Goal: Task Accomplishment & Management: Use online tool/utility

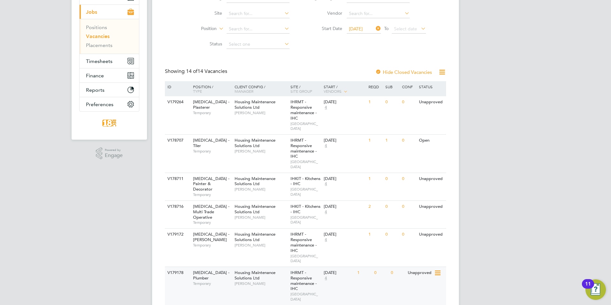
scroll to position [128, 0]
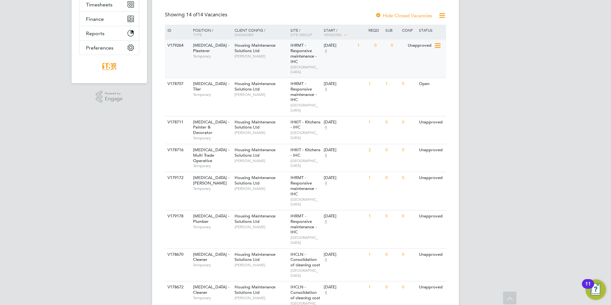
click at [219, 54] on div "[MEDICAL_DATA] - Plasterer Temporary" at bounding box center [210, 51] width 45 height 22
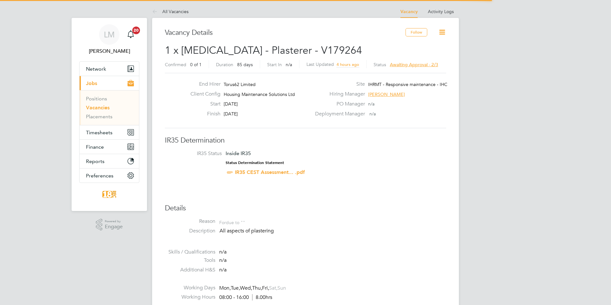
scroll to position [19, 45]
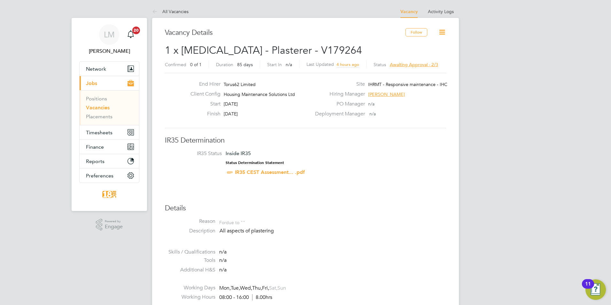
click at [418, 64] on span "Awaiting approval - 2/3" at bounding box center [414, 65] width 48 height 6
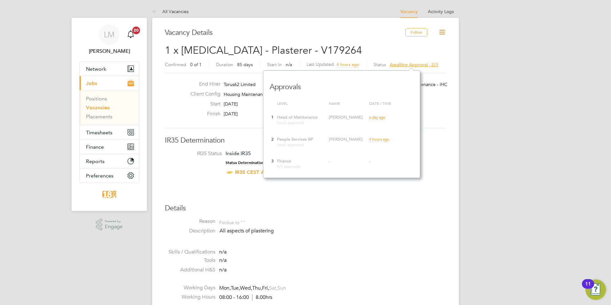
scroll to position [107, 157]
click at [418, 64] on span "Awaiting approval - 2/3" at bounding box center [414, 65] width 48 height 6
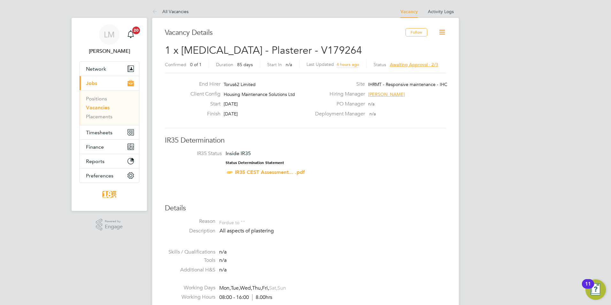
click at [100, 107] on link "Vacancies" at bounding box center [98, 107] width 24 height 6
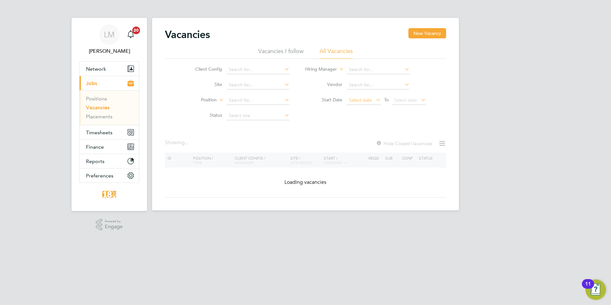
click at [359, 103] on span "Select date" at bounding box center [364, 100] width 34 height 9
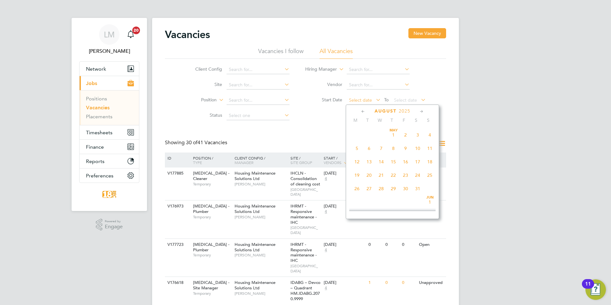
scroll to position [249, 0]
click at [356, 134] on span "11" at bounding box center [357, 128] width 12 height 12
